Goal: Book appointment/travel/reservation

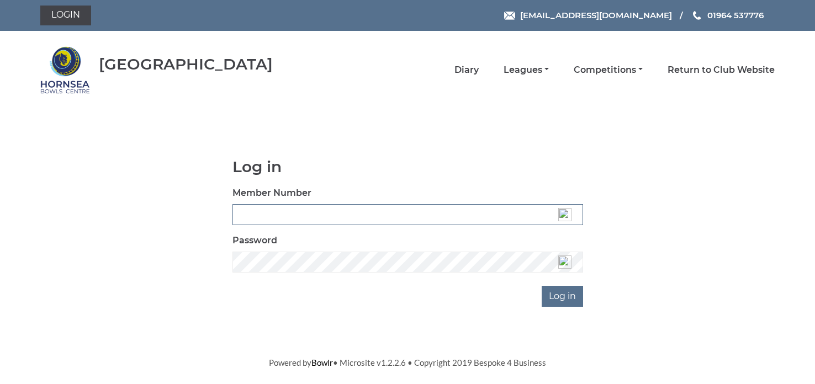
click at [306, 213] on input "Member Number" at bounding box center [407, 214] width 350 height 21
type input "0721"
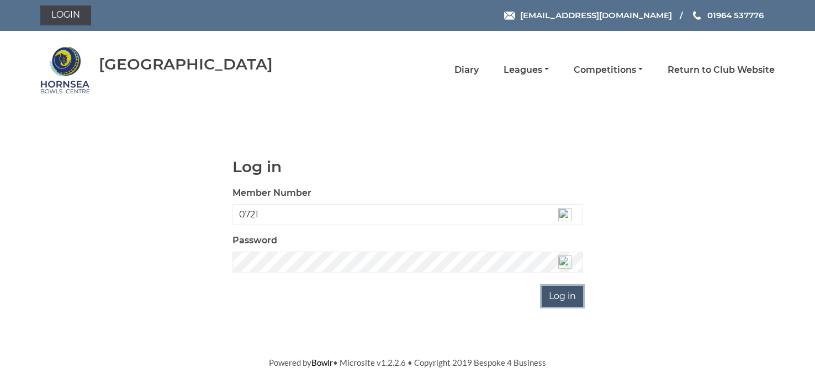
click at [548, 295] on input "Log in" at bounding box center [561, 296] width 41 height 21
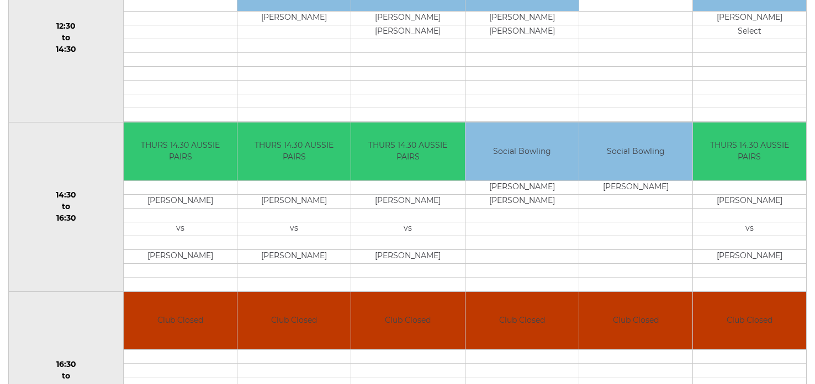
scroll to position [640, 0]
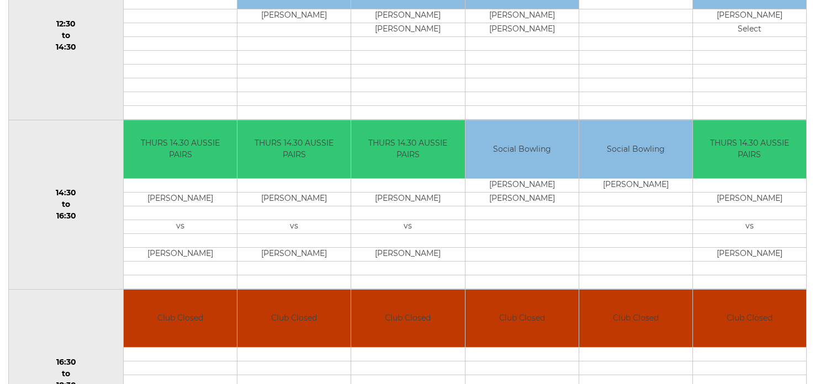
click at [31, 251] on td "14:30 to 16:30" at bounding box center [66, 204] width 115 height 169
click at [30, 249] on td "14:30 to 16:30" at bounding box center [66, 204] width 115 height 169
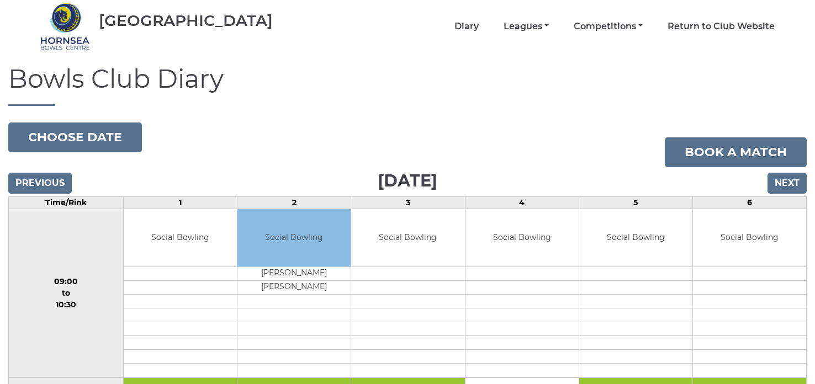
scroll to position [22, 0]
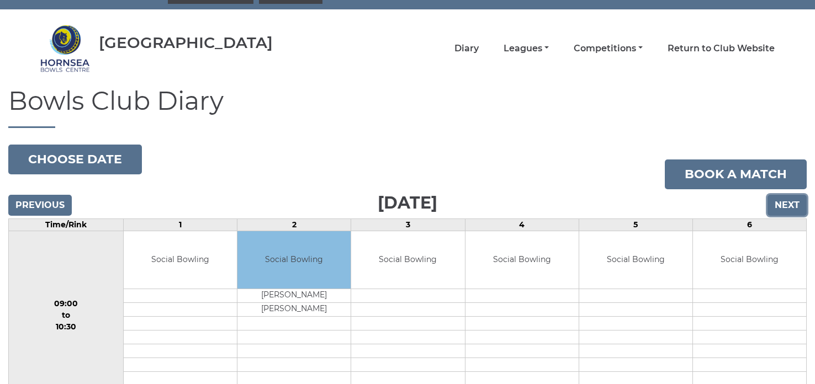
click at [784, 209] on input "Next" at bounding box center [786, 205] width 39 height 21
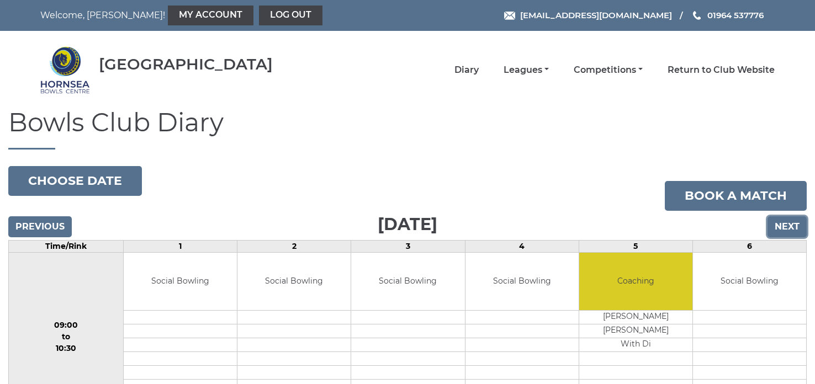
click at [794, 222] on input "Next" at bounding box center [786, 226] width 39 height 21
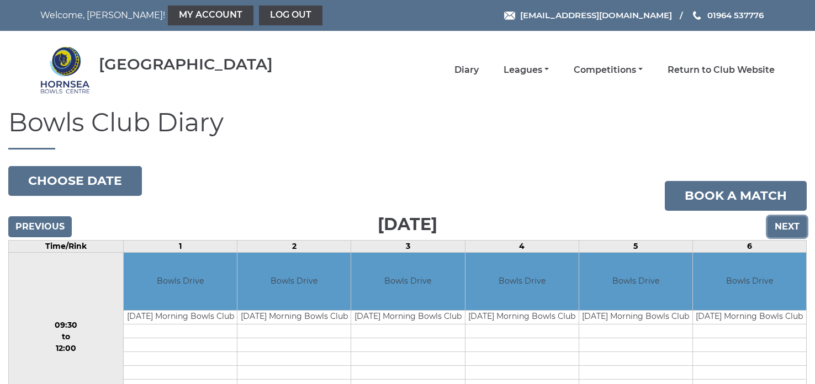
click at [792, 222] on input "Next" at bounding box center [786, 226] width 39 height 21
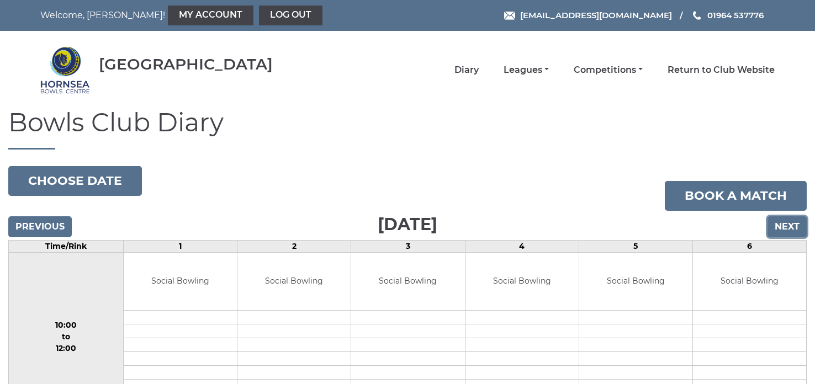
click at [792, 222] on input "Next" at bounding box center [786, 226] width 39 height 21
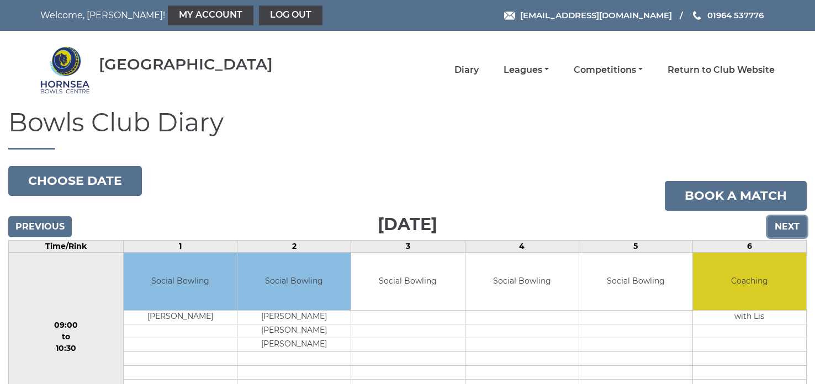
click at [792, 222] on input "Next" at bounding box center [786, 226] width 39 height 21
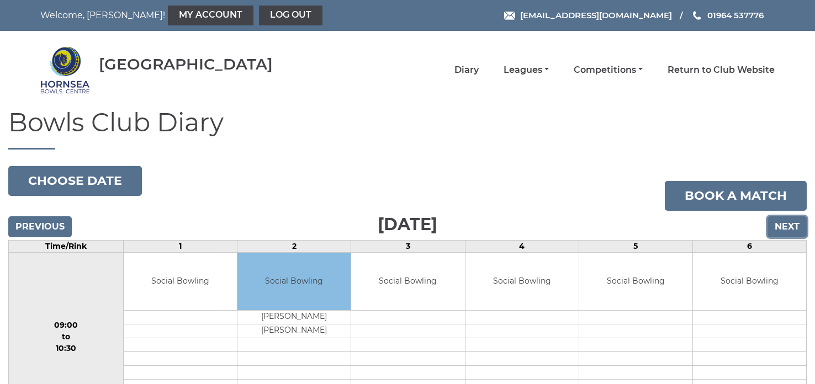
click at [792, 222] on input "Next" at bounding box center [786, 226] width 39 height 21
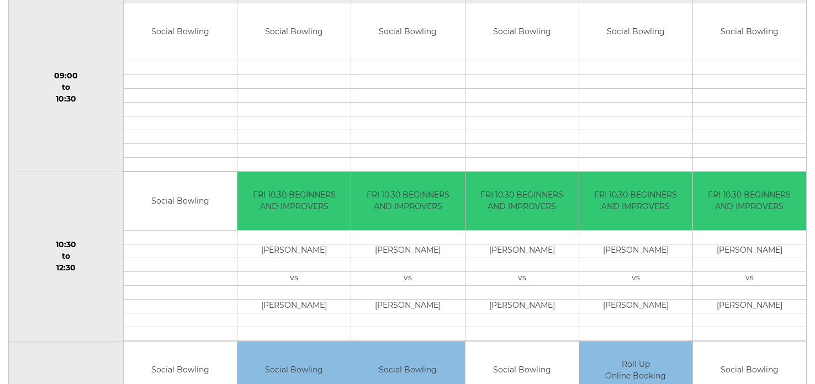
scroll to position [264, 0]
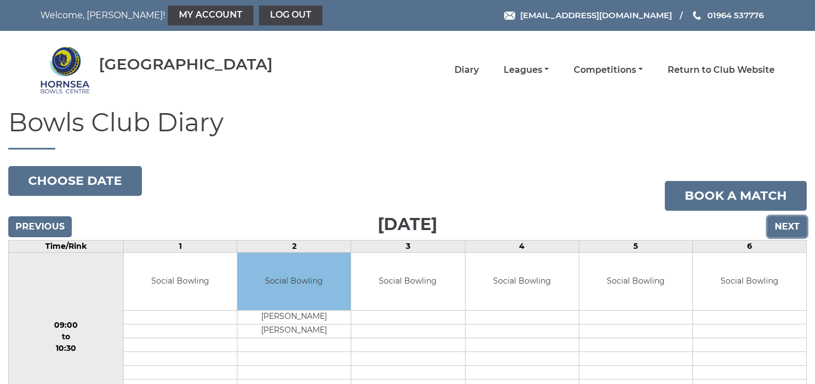
click at [794, 226] on input "Next" at bounding box center [786, 226] width 39 height 21
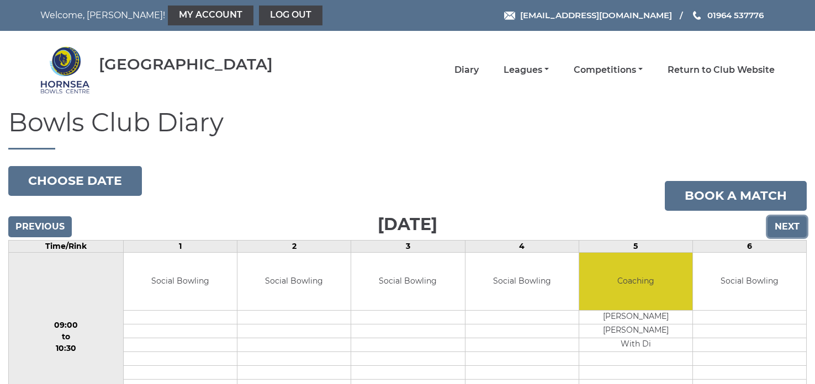
click at [794, 226] on input "Next" at bounding box center [786, 226] width 39 height 21
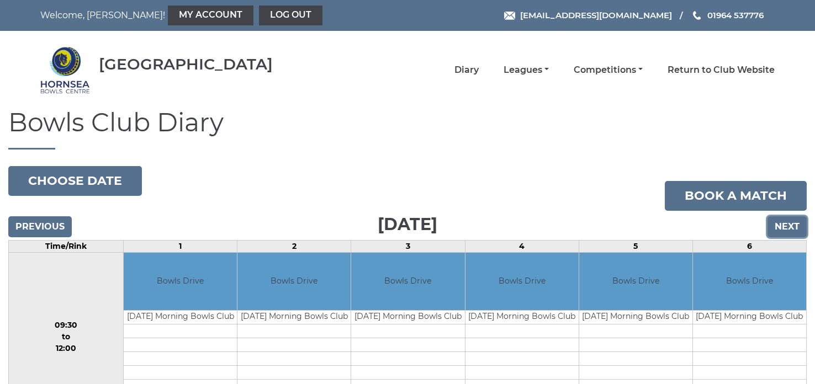
click at [794, 226] on input "Next" at bounding box center [786, 226] width 39 height 21
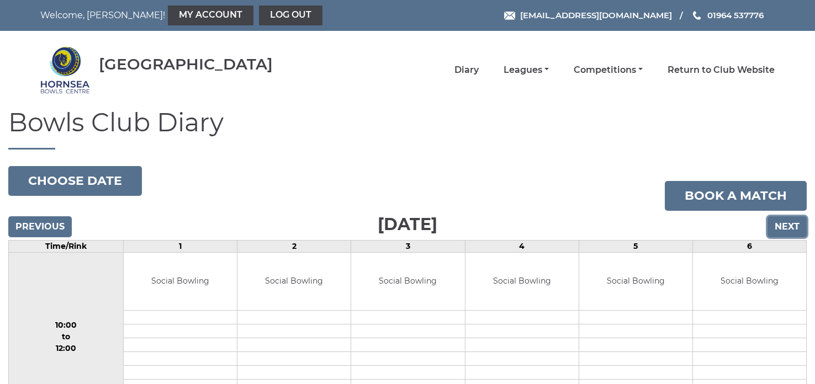
click at [794, 226] on input "Next" at bounding box center [786, 226] width 39 height 21
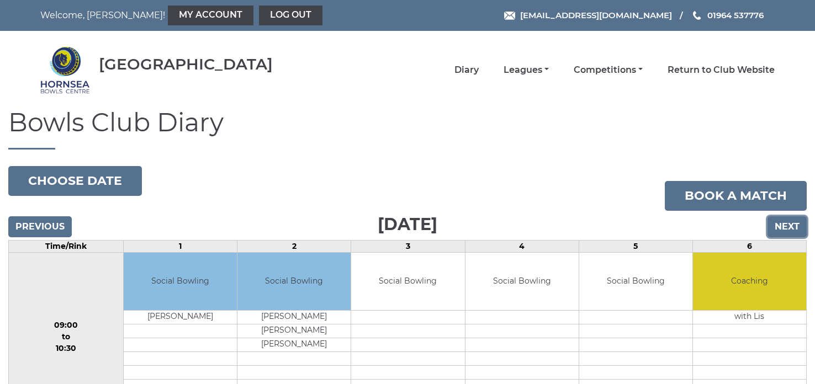
click at [794, 226] on input "Next" at bounding box center [786, 226] width 39 height 21
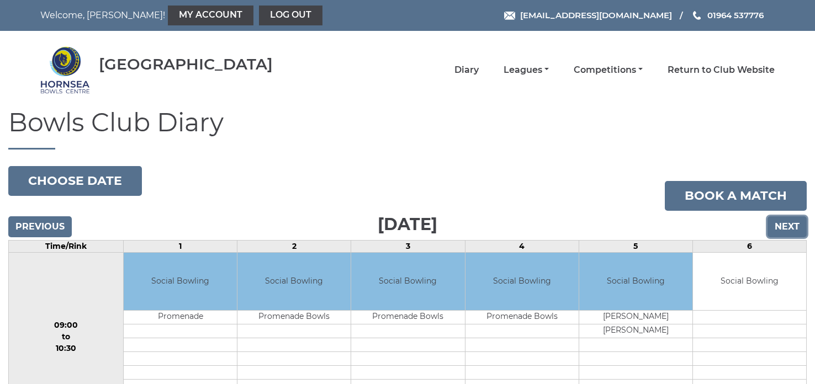
click at [794, 226] on input "Next" at bounding box center [786, 226] width 39 height 21
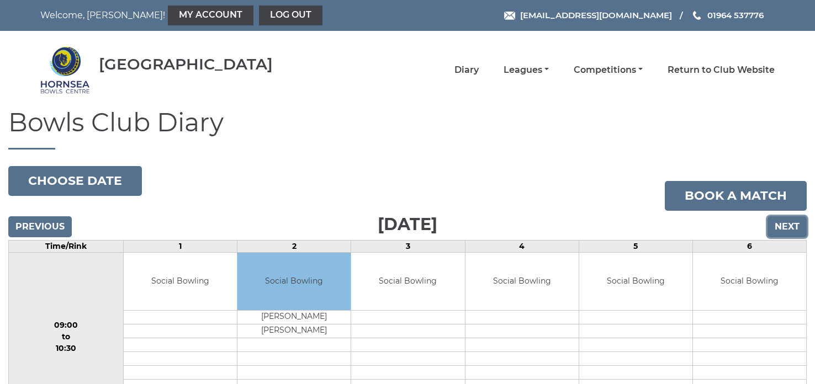
click at [786, 222] on input "Next" at bounding box center [786, 226] width 39 height 21
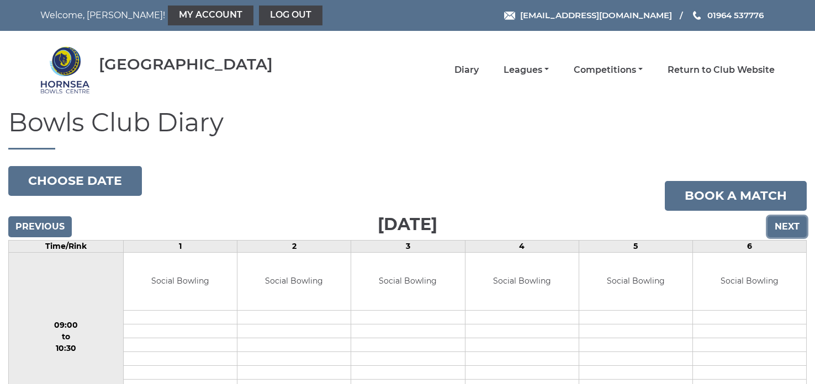
click at [787, 222] on input "Next" at bounding box center [786, 226] width 39 height 21
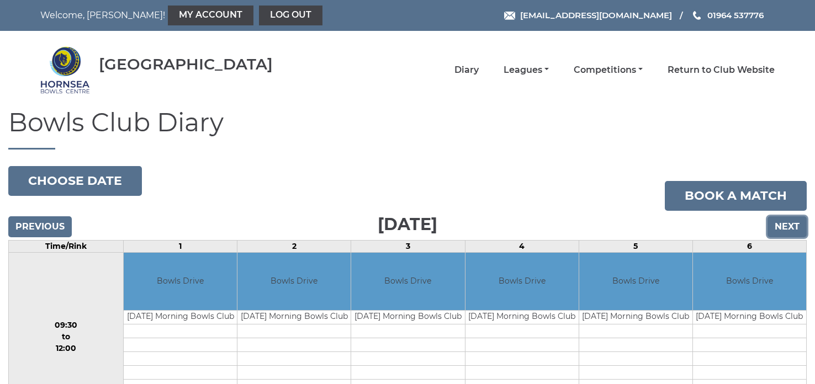
click at [787, 222] on input "Next" at bounding box center [786, 226] width 39 height 21
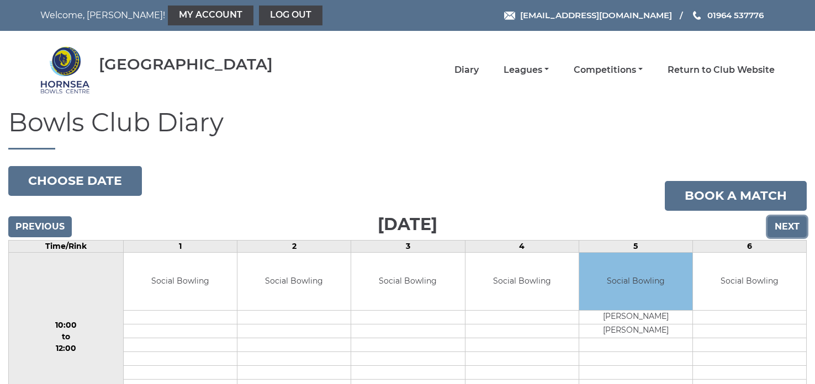
click at [787, 222] on input "Next" at bounding box center [786, 226] width 39 height 21
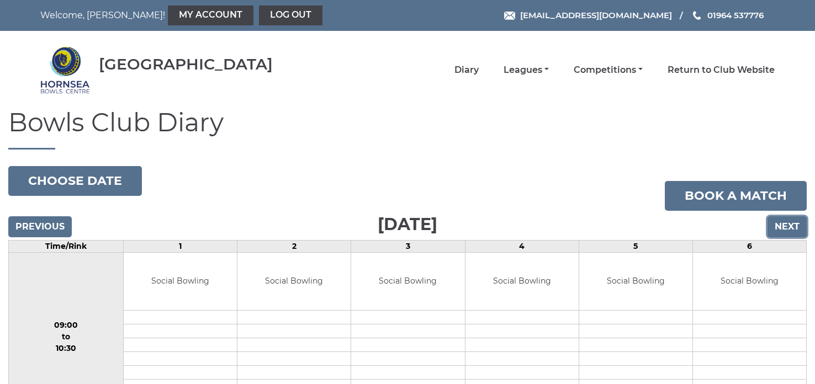
click at [787, 222] on input "Next" at bounding box center [786, 226] width 39 height 21
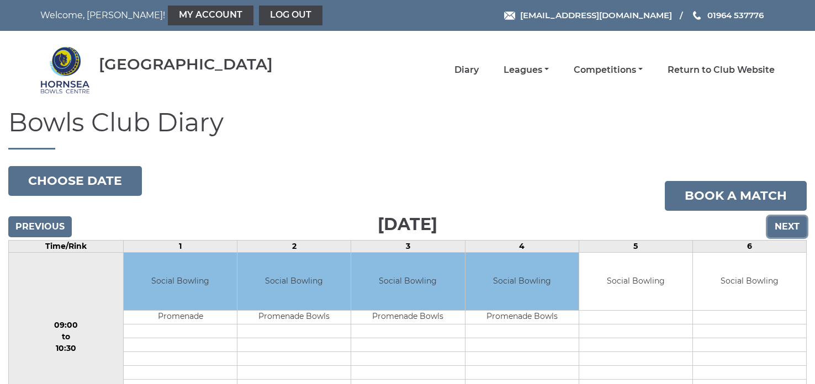
click at [787, 222] on input "Next" at bounding box center [786, 226] width 39 height 21
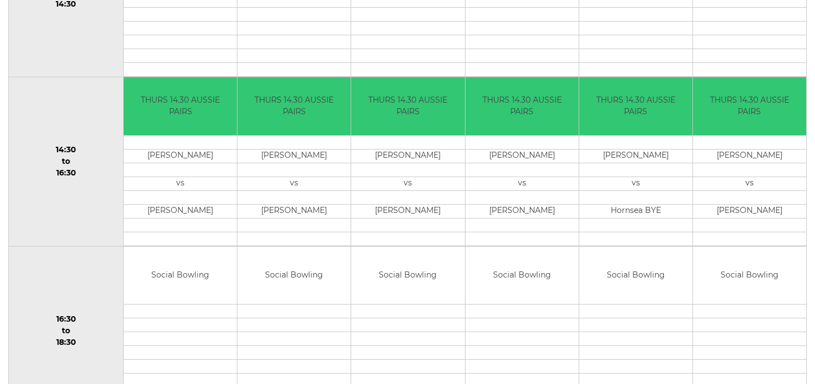
scroll to position [684, 0]
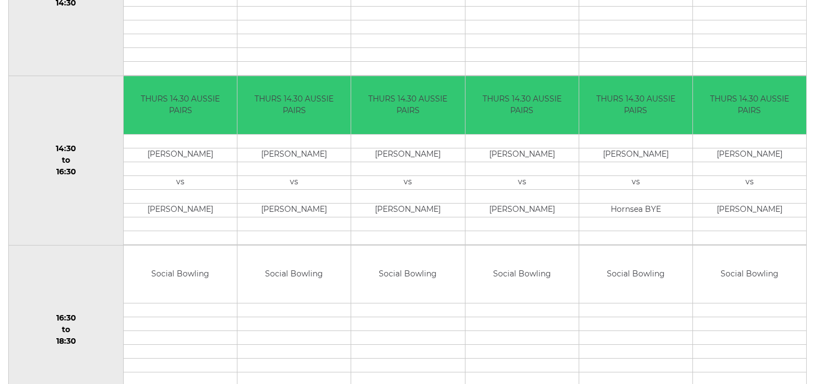
click at [303, 158] on td "[PERSON_NAME]" at bounding box center [293, 155] width 113 height 14
click at [306, 111] on td "THURS 14.30 AUSSIE PAIRS" at bounding box center [293, 105] width 113 height 58
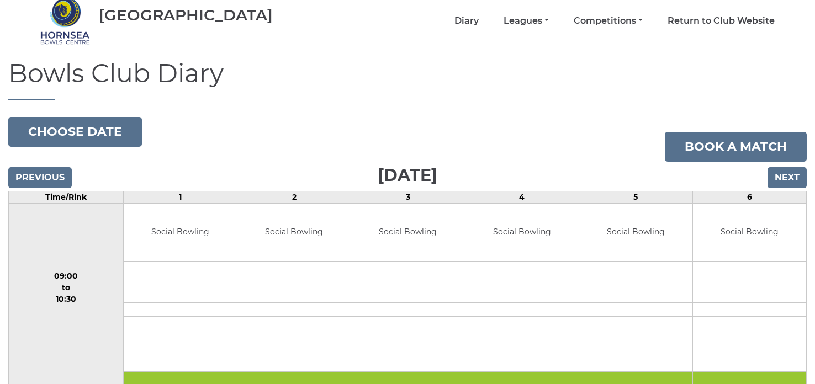
scroll to position [44, 0]
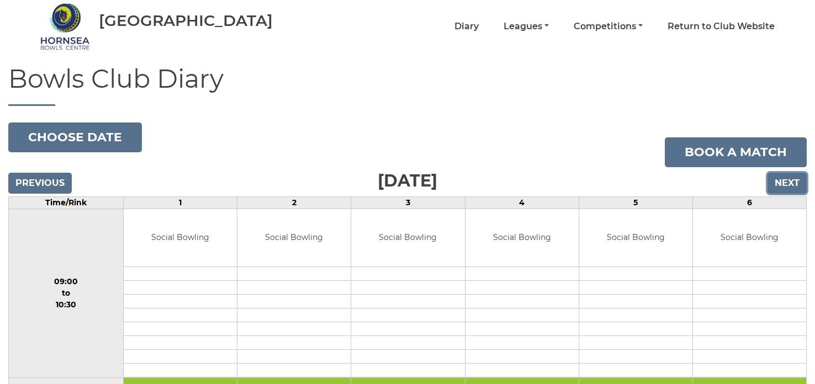
click at [783, 179] on input "Next" at bounding box center [786, 183] width 39 height 21
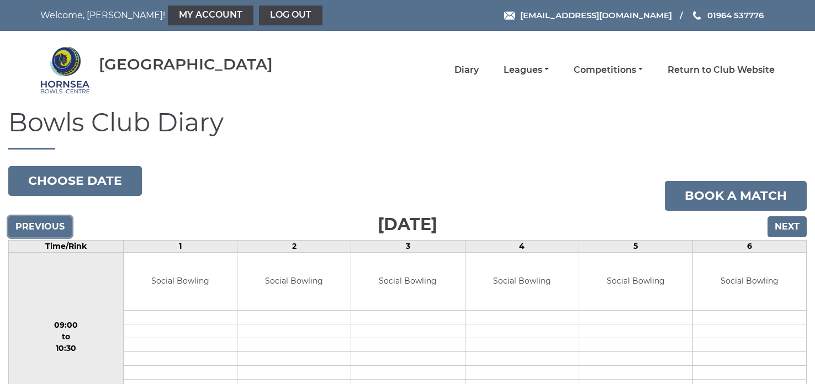
click at [47, 231] on input "Previous" at bounding box center [39, 226] width 63 height 21
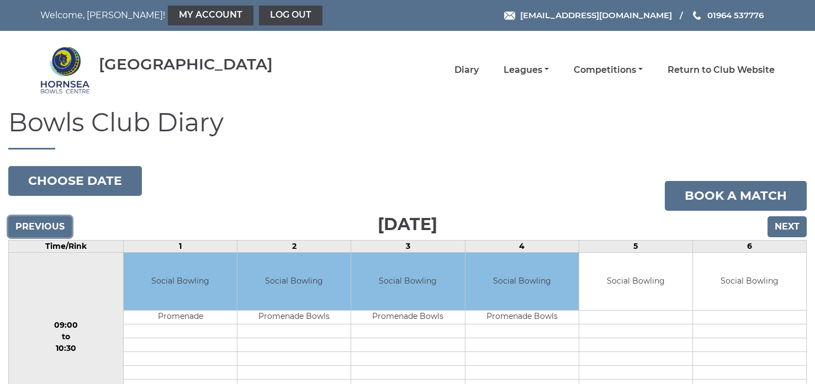
click at [47, 231] on input "Previous" at bounding box center [39, 226] width 63 height 21
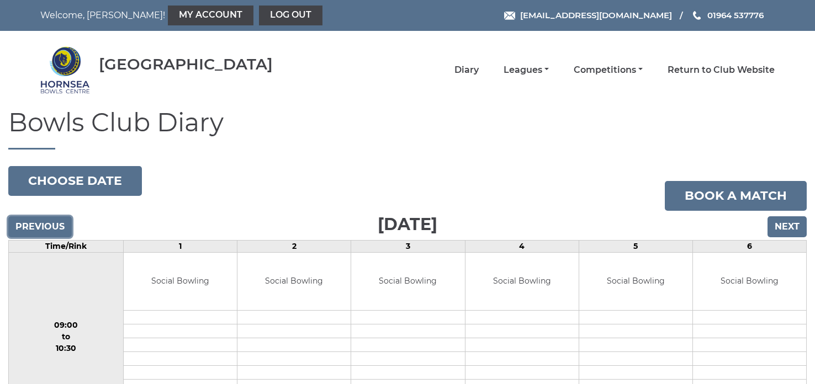
click at [47, 231] on input "Previous" at bounding box center [39, 226] width 63 height 21
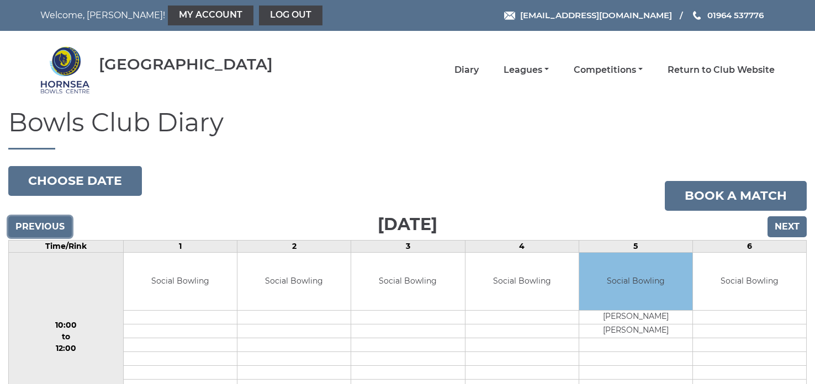
click at [47, 231] on input "Previous" at bounding box center [39, 226] width 63 height 21
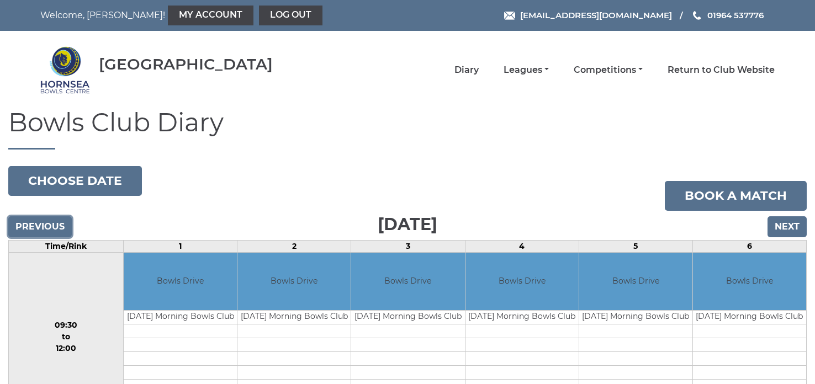
click at [47, 231] on input "Previous" at bounding box center [39, 226] width 63 height 21
